Goal: Task Accomplishment & Management: Manage account settings

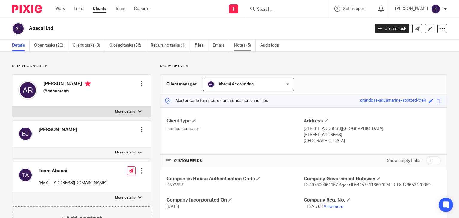
click at [245, 45] on link "Notes (5)" at bounding box center [245, 46] width 22 height 12
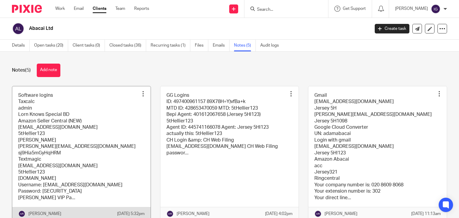
click at [106, 156] on link at bounding box center [81, 153] width 138 height 134
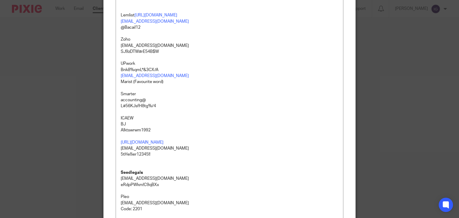
scroll to position [1494, 0]
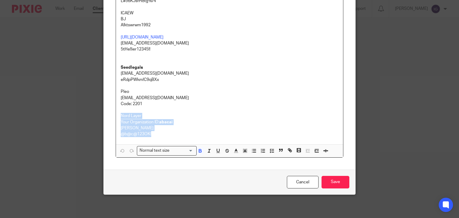
drag, startPoint x: 150, startPoint y: 134, endPoint x: 117, endPoint y: 116, distance: 37.3
copy div "Nord Layer Your Organization ID: abacai Richard Okonta @b@c@123OK!"
click at [154, 126] on p "Richard Okonta" at bounding box center [230, 128] width 218 height 6
drag, startPoint x: 150, startPoint y: 134, endPoint x: 120, endPoint y: 134, distance: 29.6
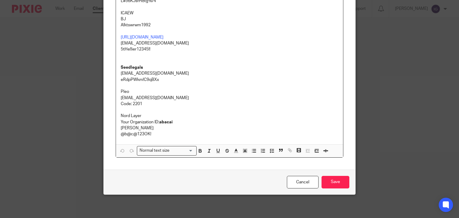
click at [122, 134] on p "@b@c@123OK!" at bounding box center [230, 134] width 218 height 6
click at [153, 135] on p "@b@c@123OK!" at bounding box center [230, 134] width 218 height 6
drag, startPoint x: 150, startPoint y: 135, endPoint x: 118, endPoint y: 133, distance: 32.6
copy p "@b@c@123OK!"
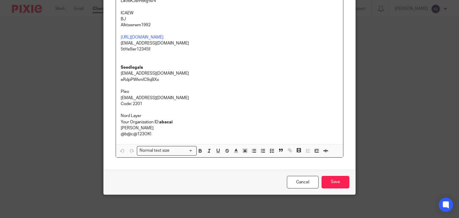
click at [186, 127] on p "Richard Okonta" at bounding box center [230, 128] width 218 height 6
click at [0, 143] on div "Edit note Content Software logins Taxcalc admin Lorn Knows Special BD Amazon Se…" at bounding box center [229, 109] width 459 height 218
